Goal: Task Accomplishment & Management: Use online tool/utility

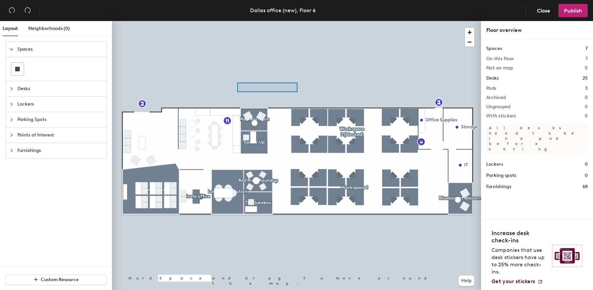
click at [287, 21] on div at bounding box center [296, 21] width 369 height 0
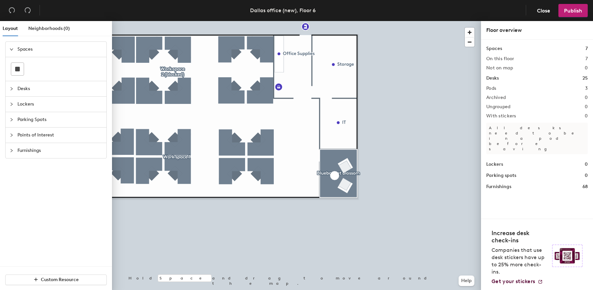
click at [11, 152] on icon "collapsed" at bounding box center [12, 151] width 4 height 4
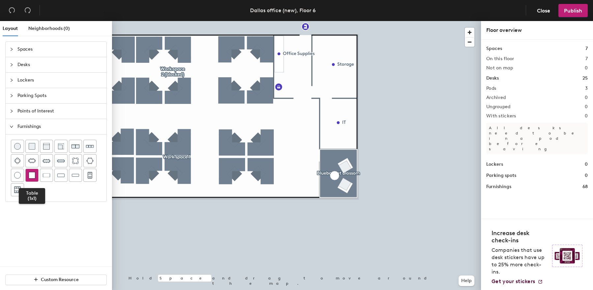
click at [34, 179] on div at bounding box center [32, 175] width 13 height 13
click at [12, 126] on icon "expanded" at bounding box center [12, 127] width 4 height 4
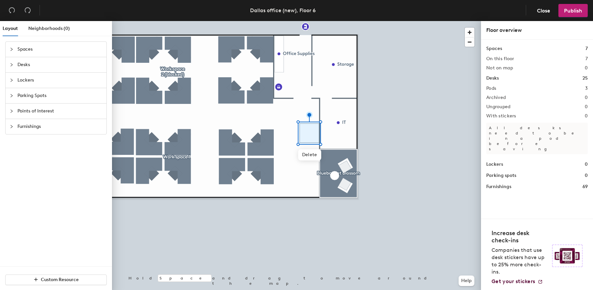
click at [13, 112] on icon "collapsed" at bounding box center [12, 111] width 4 height 4
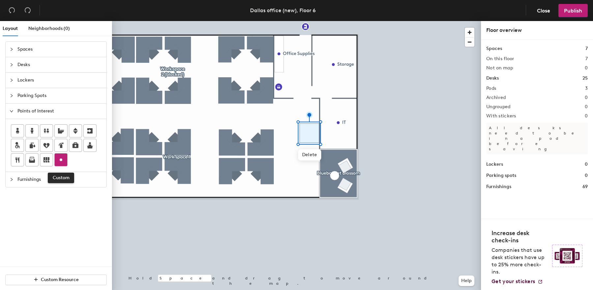
click at [61, 162] on icon at bounding box center [61, 160] width 8 height 8
type input "booth"
click at [320, 149] on span "Done" at bounding box center [319, 147] width 19 height 11
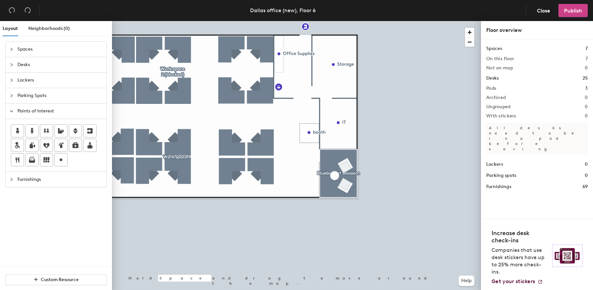
click at [570, 15] on button "Publish" at bounding box center [572, 10] width 29 height 13
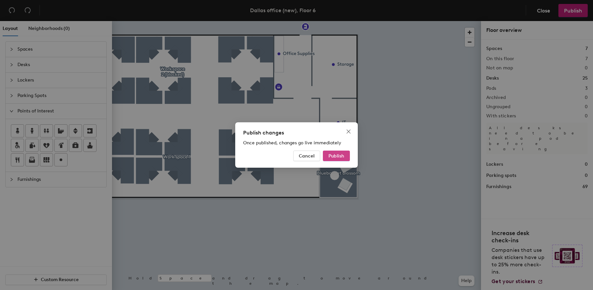
click at [340, 158] on span "Publish" at bounding box center [336, 156] width 16 height 6
